Goal: Task Accomplishment & Management: Use online tool/utility

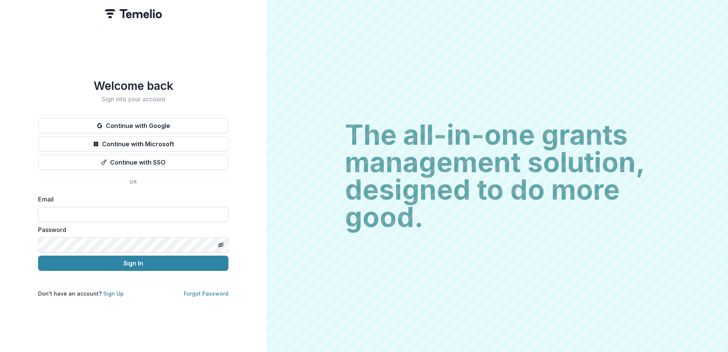
click at [104, 212] on input at bounding box center [133, 214] width 190 height 15
type input "**********"
click at [38, 255] on button "Sign In" at bounding box center [133, 262] width 190 height 15
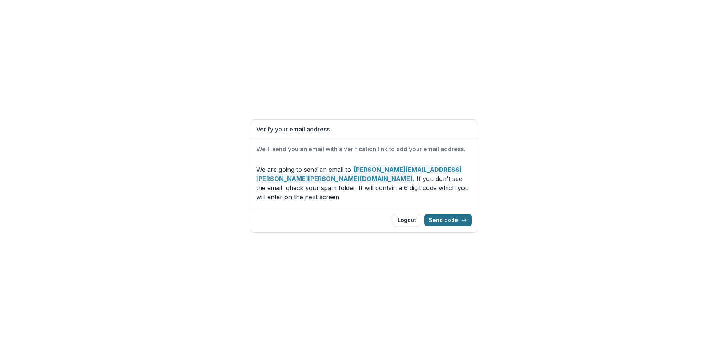
click at [445, 217] on button "Send code" at bounding box center [448, 220] width 48 height 12
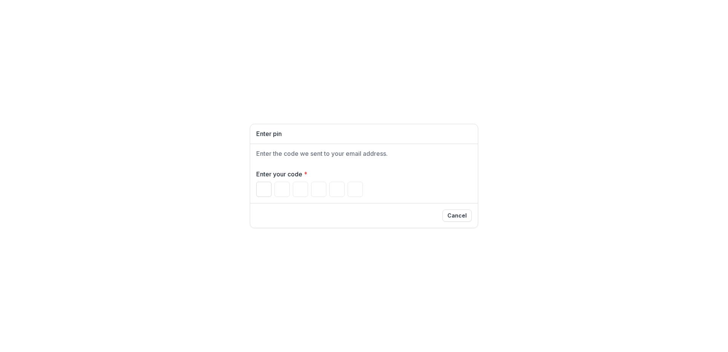
click at [258, 189] on input "Please enter your pin code" at bounding box center [263, 189] width 15 height 15
click at [261, 191] on input "Please enter your pin code" at bounding box center [263, 189] width 15 height 15
type input "*"
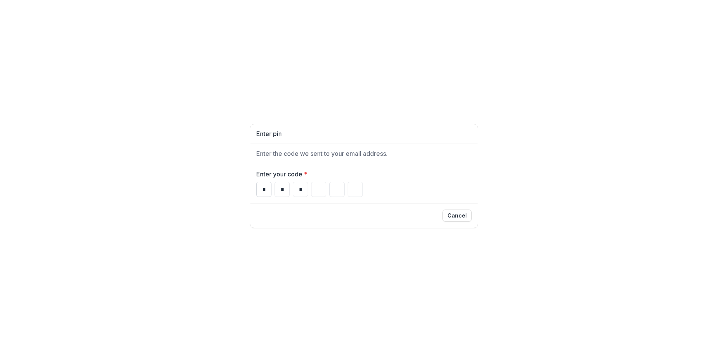
type input "*"
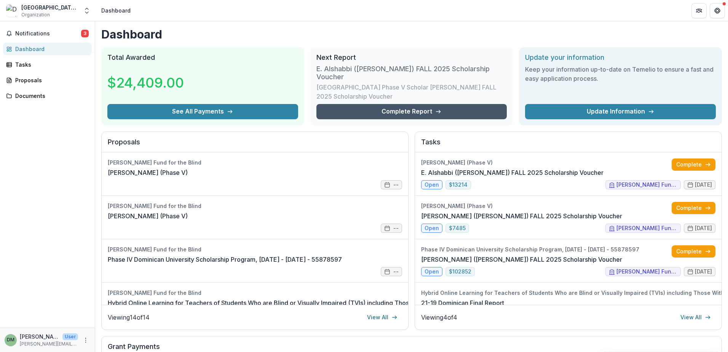
click at [378, 112] on link "Complete Report" at bounding box center [411, 111] width 191 height 15
